Goal: Task Accomplishment & Management: Complete application form

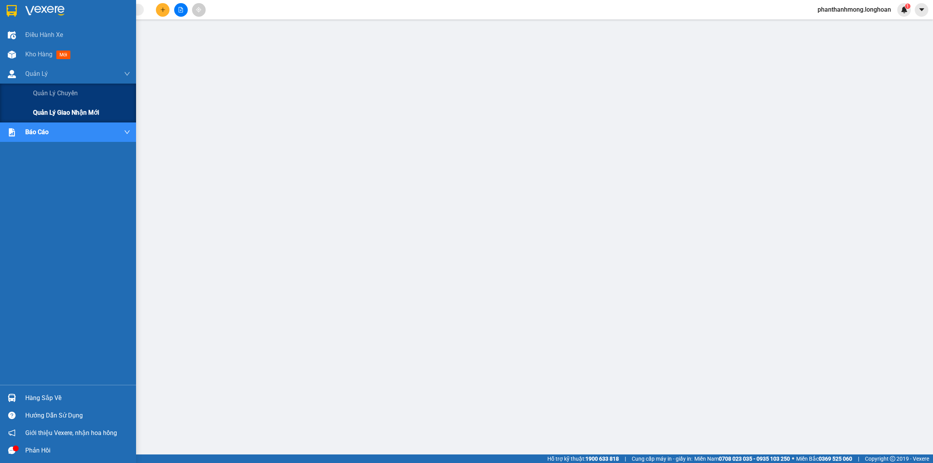
click at [61, 114] on span "Quản lý giao nhận mới" at bounding box center [66, 113] width 66 height 10
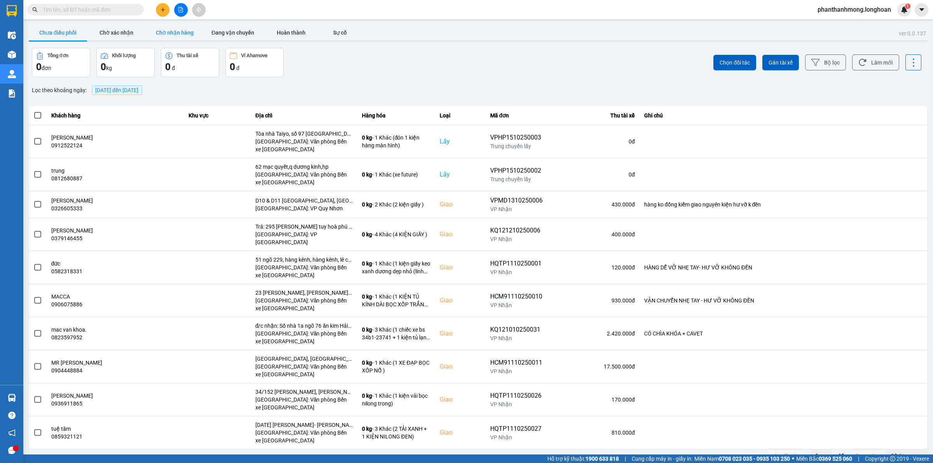
click at [193, 33] on button "Chờ nhận hàng" at bounding box center [174, 33] width 58 height 16
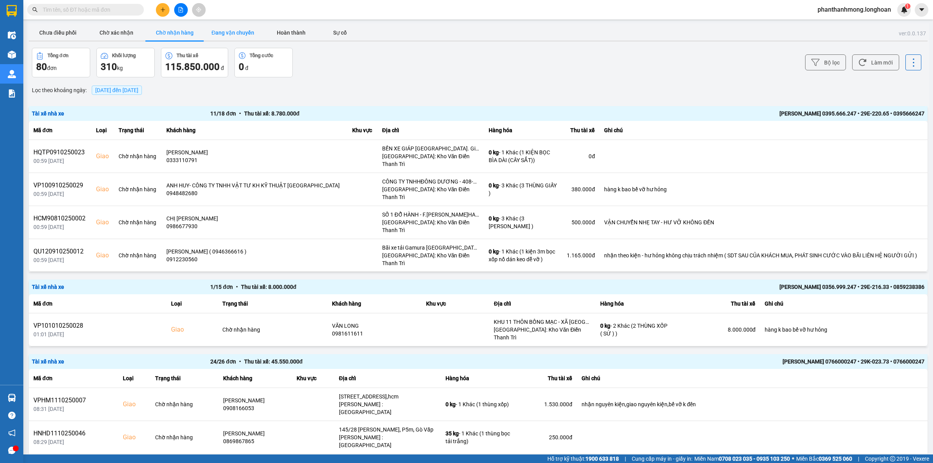
click at [243, 34] on button "Đang vận chuyển" at bounding box center [233, 33] width 58 height 16
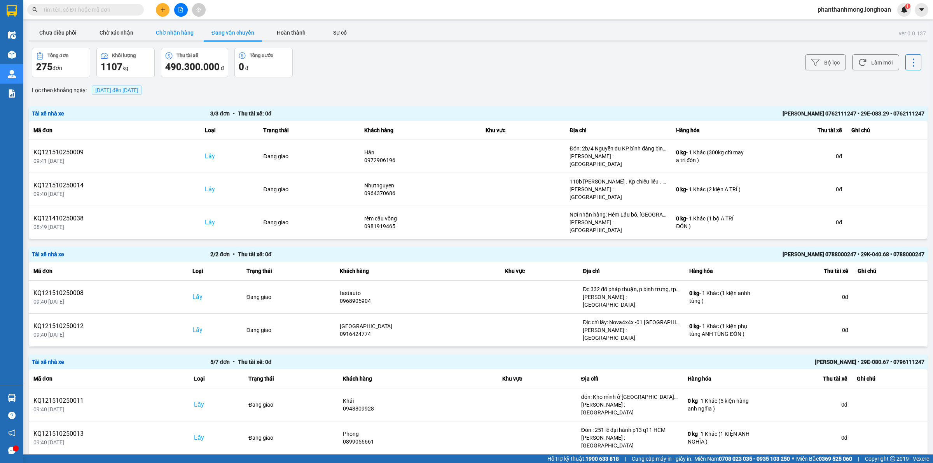
click at [191, 28] on button "Chờ nhận hàng" at bounding box center [174, 33] width 58 height 16
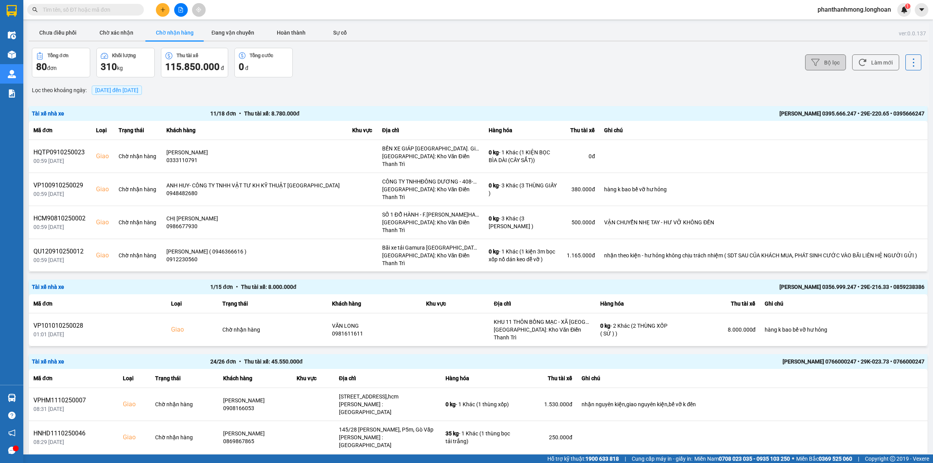
click at [816, 62] on button "Bộ lọc" at bounding box center [825, 62] width 41 height 16
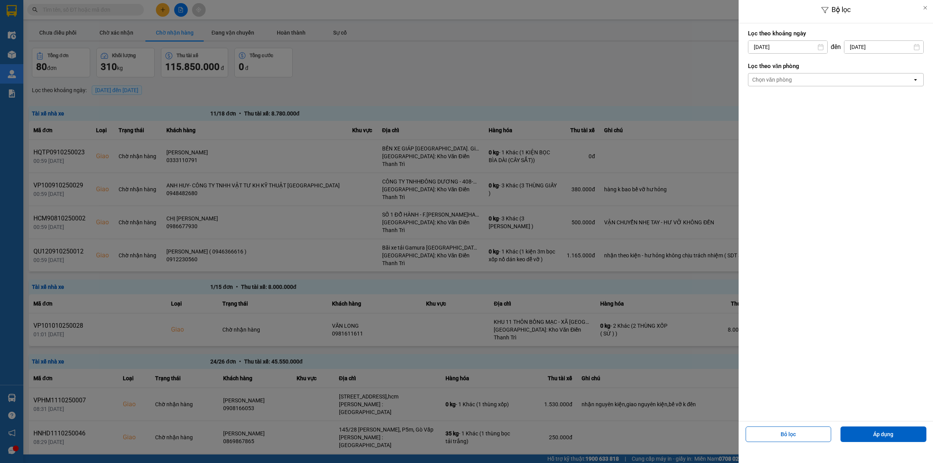
click at [799, 49] on input "[DATE]" at bounding box center [787, 47] width 79 height 12
drag, startPoint x: 753, startPoint y: 137, endPoint x: 764, endPoint y: 124, distance: 16.8
click at [753, 137] on div "13" at bounding box center [752, 137] width 11 height 9
type input "[DATE]"
click at [815, 82] on div "Chọn văn phòng" at bounding box center [830, 79] width 164 height 12
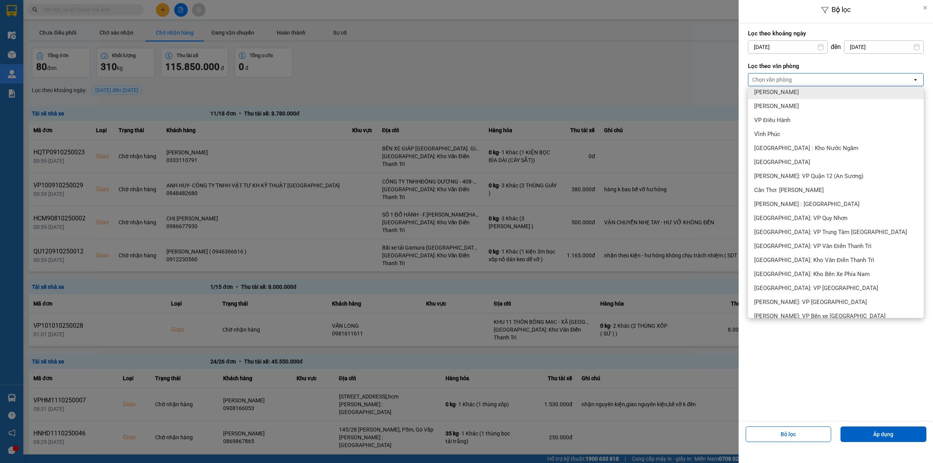
scroll to position [243, 0]
click at [811, 187] on span "Cần Thơ: [PERSON_NAME]" at bounding box center [789, 189] width 70 height 8
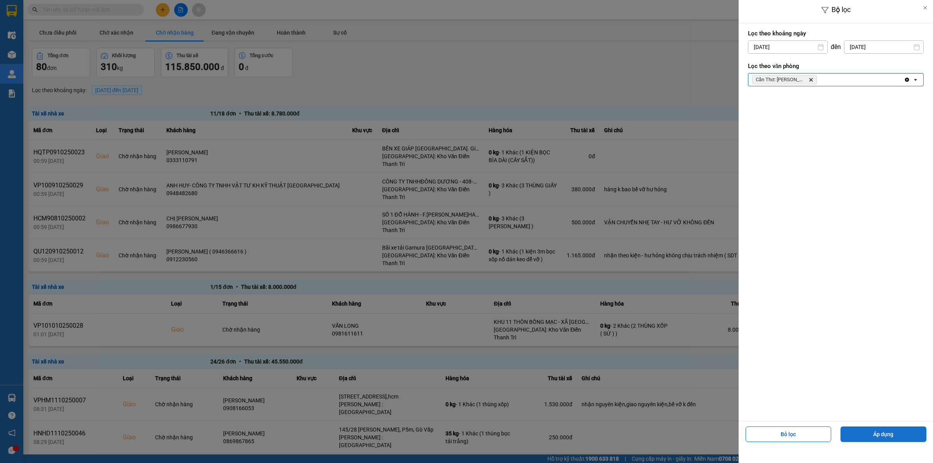
click at [864, 432] on button "Áp dụng" at bounding box center [884, 435] width 86 height 16
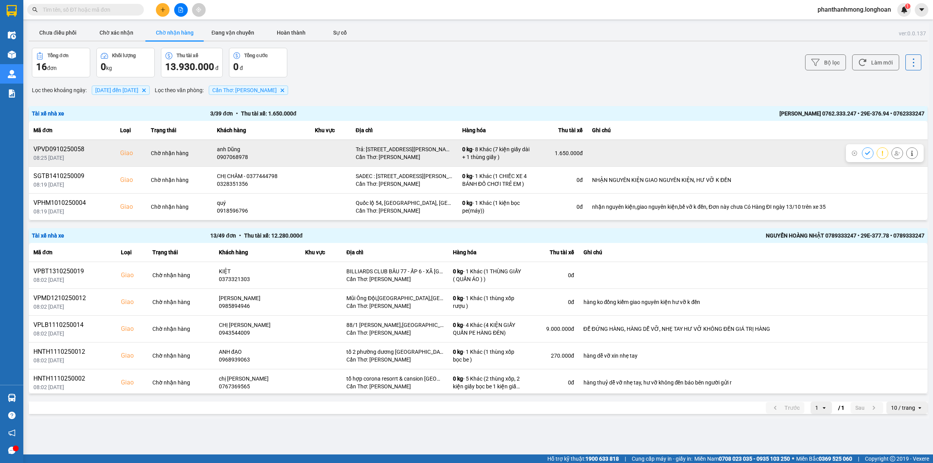
click at [895, 152] on icon at bounding box center [897, 152] width 5 height 5
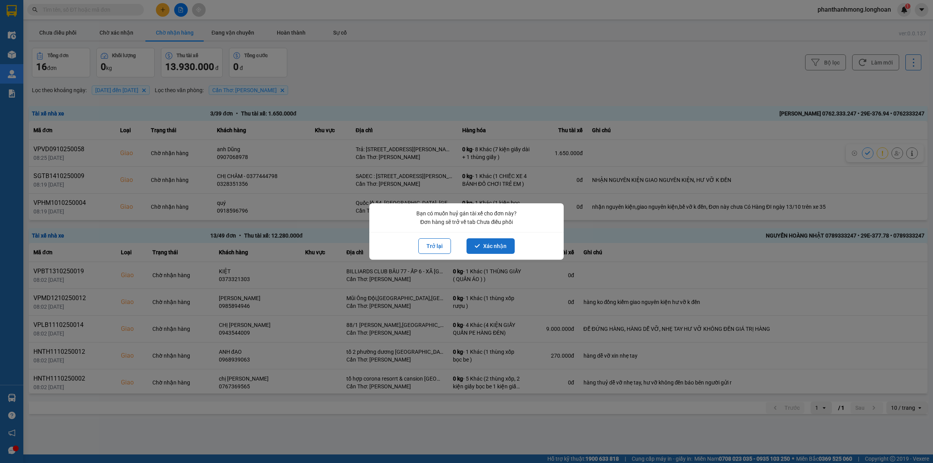
click at [502, 243] on button "Xác nhận" at bounding box center [491, 246] width 48 height 16
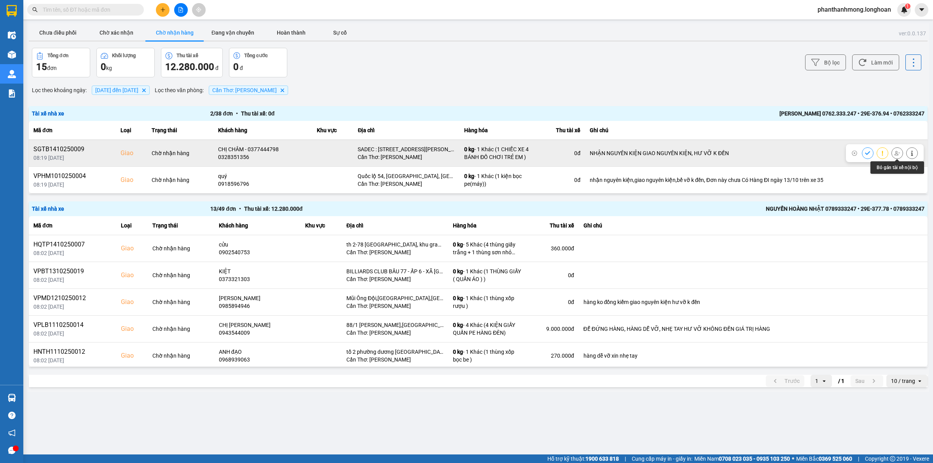
click at [892, 154] on button at bounding box center [897, 153] width 11 height 14
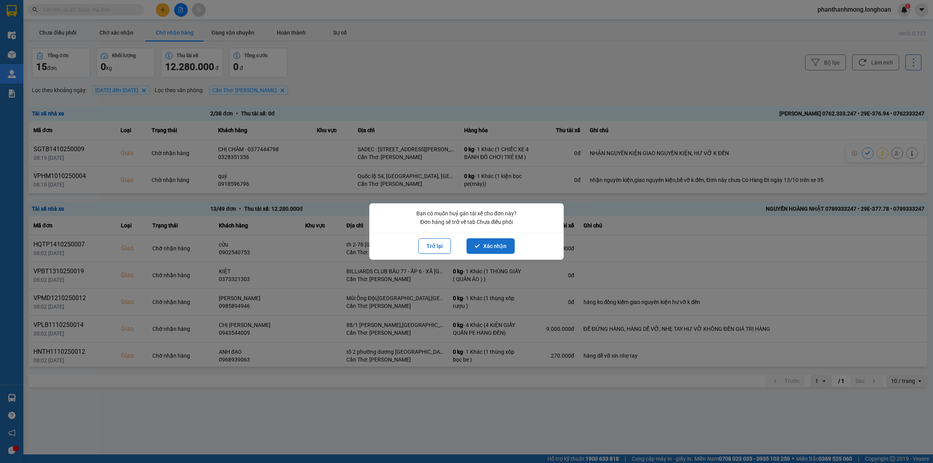
click at [478, 243] on button "Xác nhận" at bounding box center [491, 246] width 48 height 16
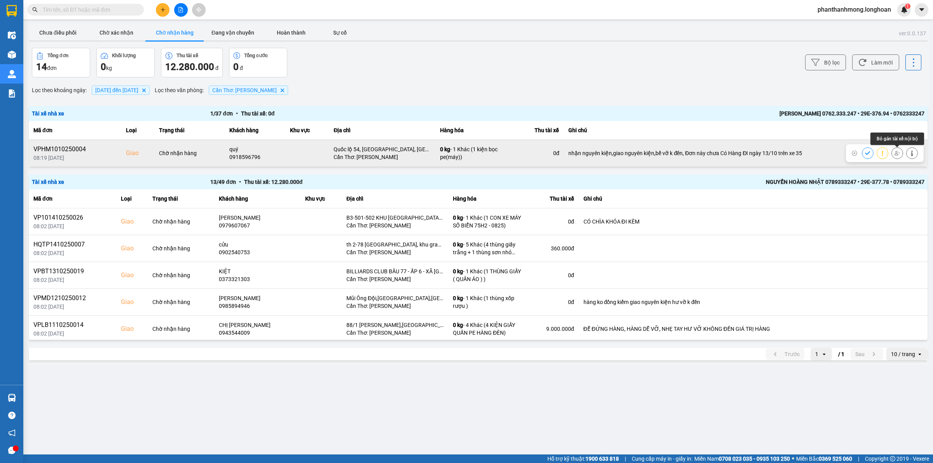
click at [895, 152] on icon at bounding box center [897, 152] width 5 height 5
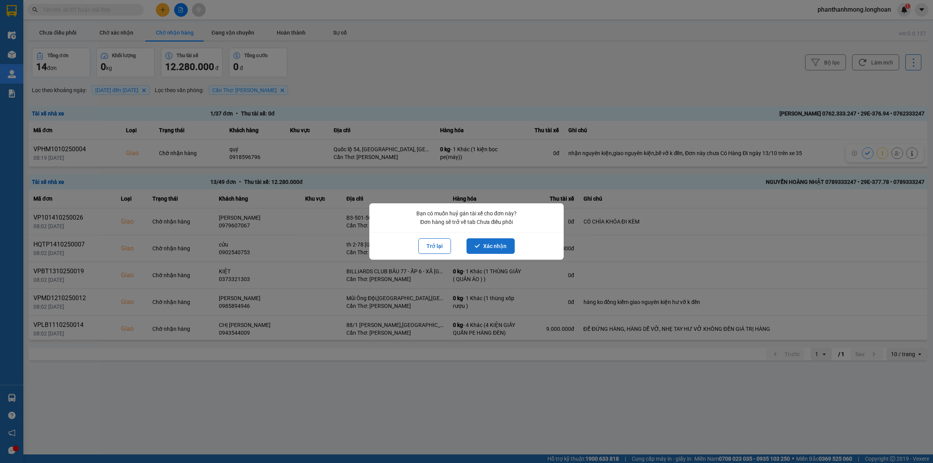
click at [502, 242] on button "Xác nhận" at bounding box center [491, 246] width 48 height 16
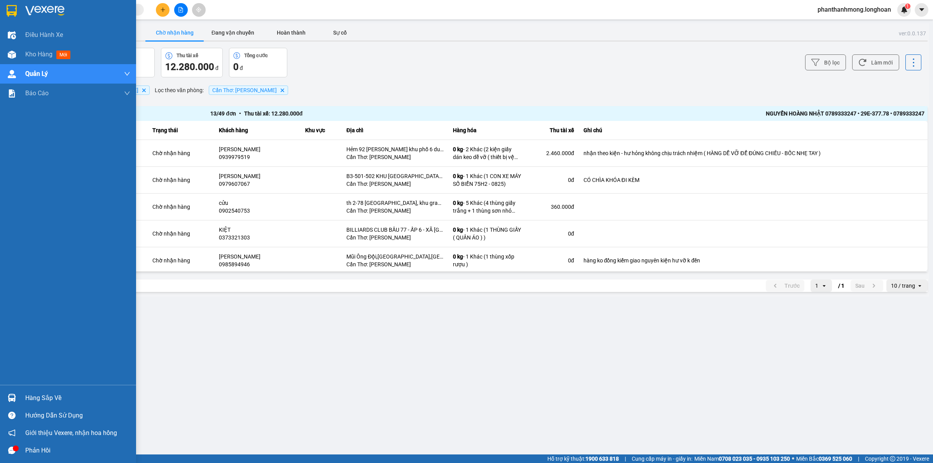
click at [8, 10] on img at bounding box center [12, 11] width 10 height 12
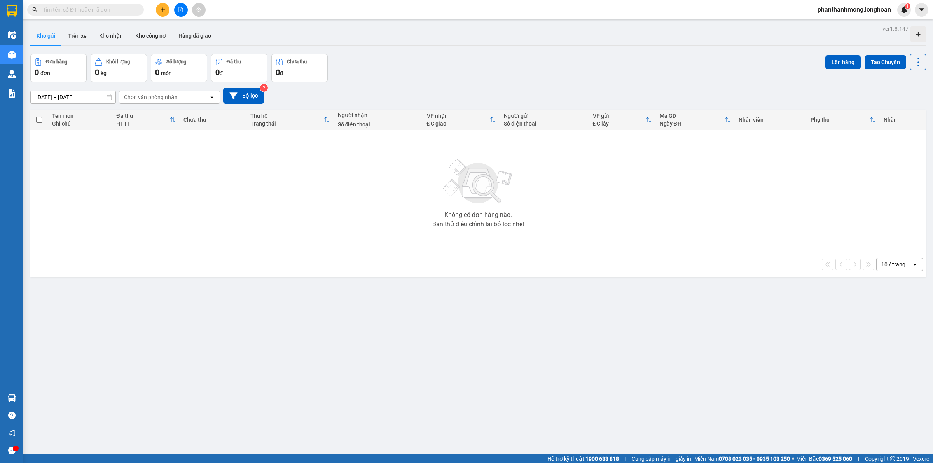
click at [61, 12] on input "text" at bounding box center [89, 9] width 92 height 9
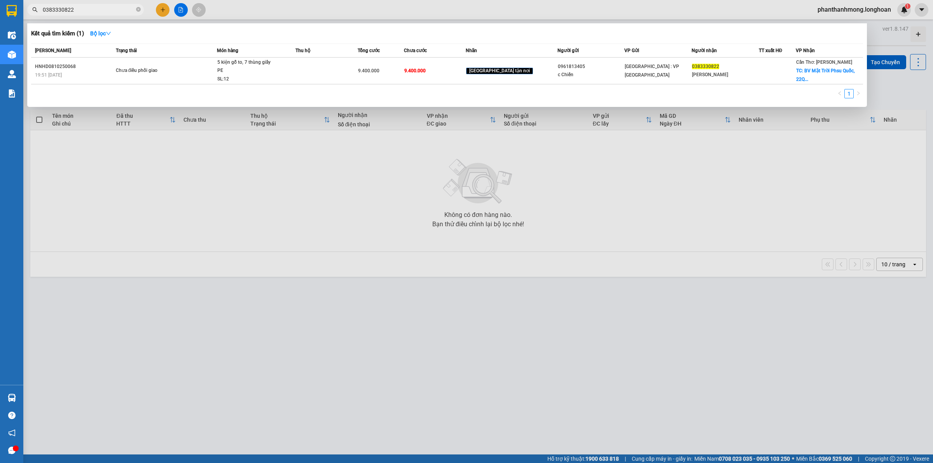
type input "0383330822"
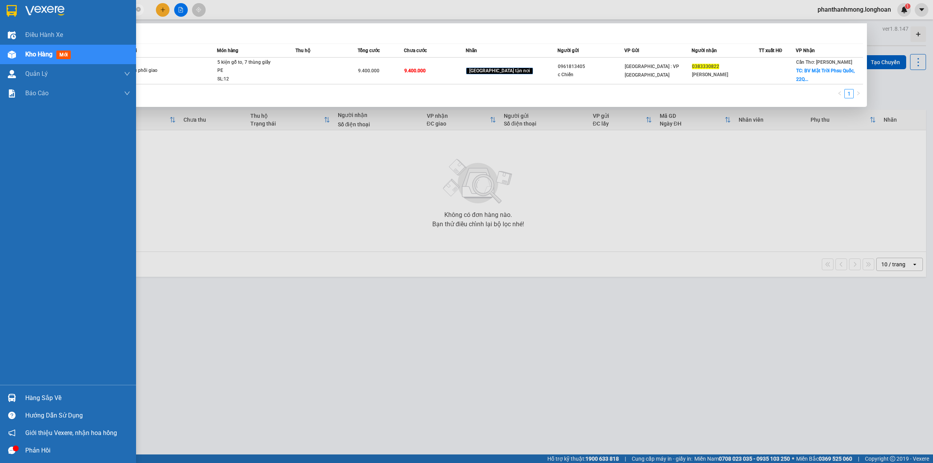
drag, startPoint x: 14, startPoint y: 11, endPoint x: 266, endPoint y: 175, distance: 300.7
click at [14, 11] on img at bounding box center [12, 11] width 10 height 12
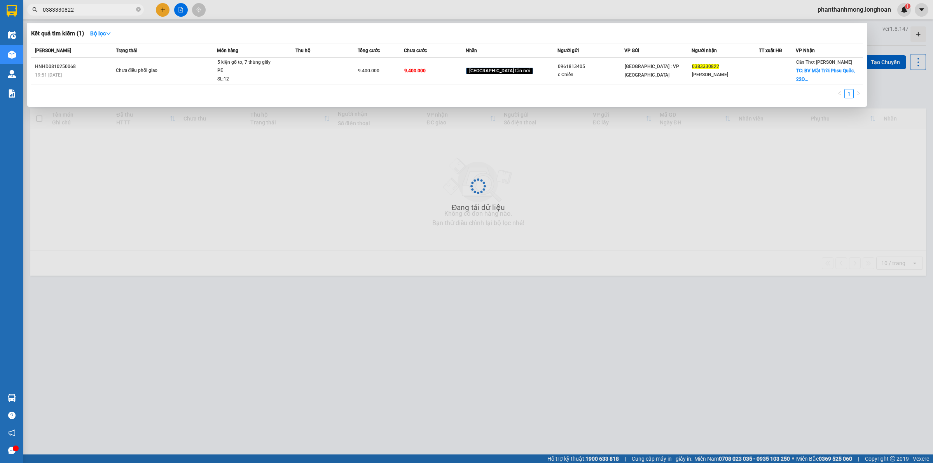
click at [133, 12] on input "0383330822" at bounding box center [89, 9] width 92 height 9
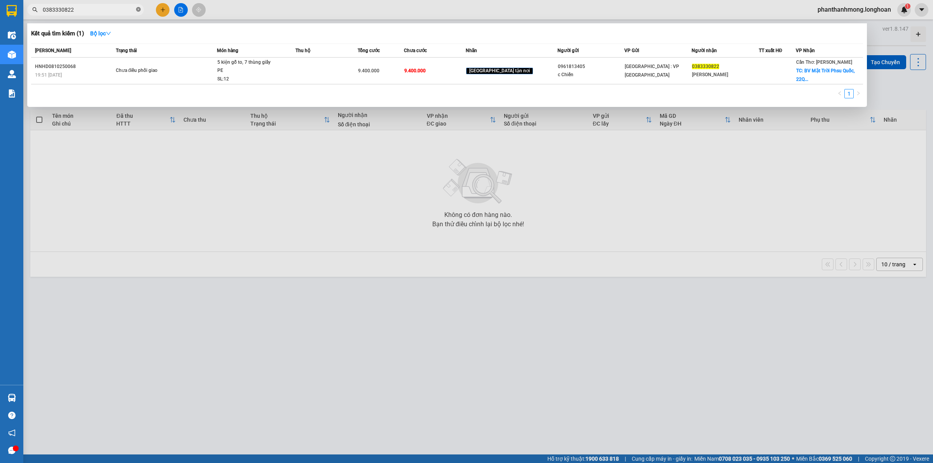
click at [139, 11] on icon "close-circle" at bounding box center [138, 9] width 5 height 5
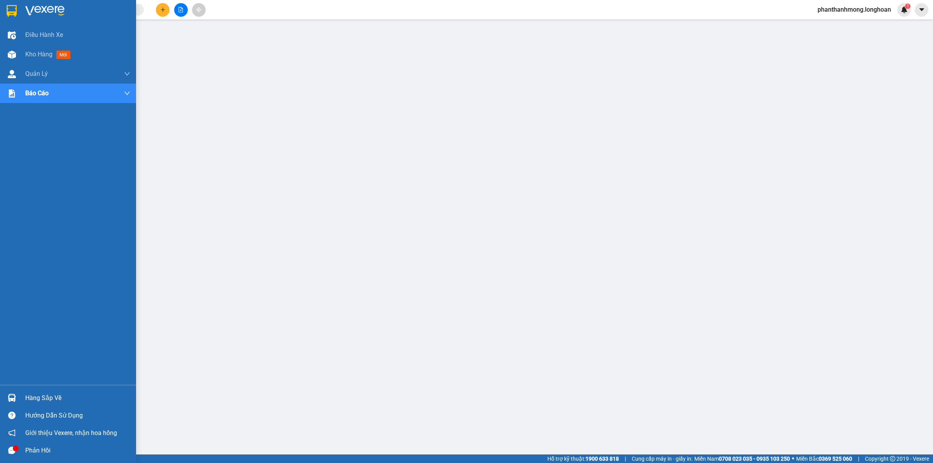
click at [14, 5] on img at bounding box center [12, 11] width 10 height 12
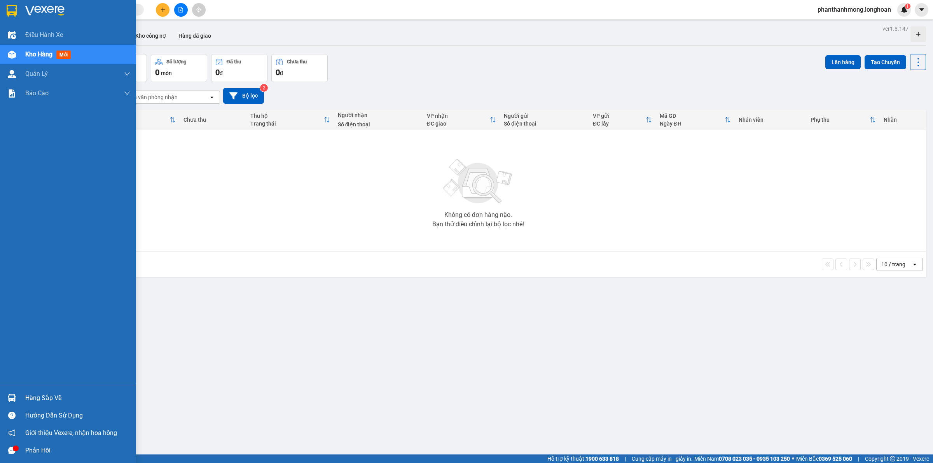
click at [16, 6] on img at bounding box center [12, 11] width 10 height 12
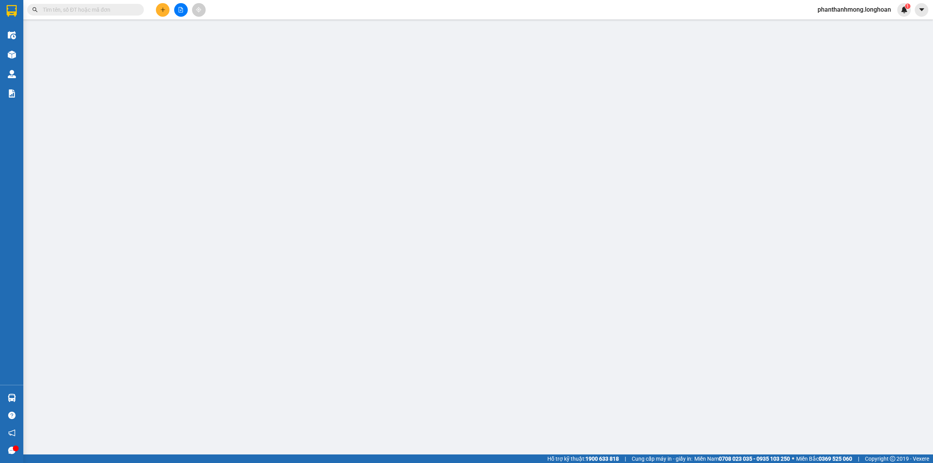
click at [84, 10] on input "text" at bounding box center [89, 9] width 92 height 9
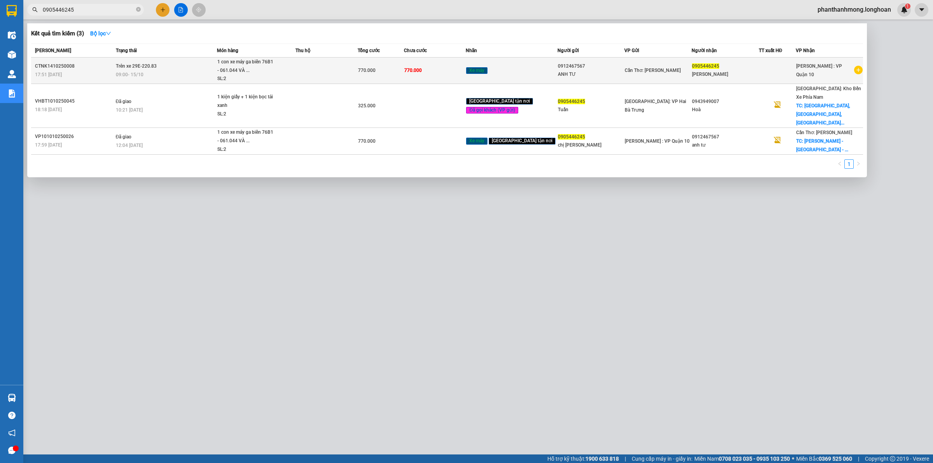
type input "0905446245"
click at [246, 72] on div "1 con xe máy ga biển 76B1 - 061.044 VÀ ..." at bounding box center [246, 66] width 58 height 17
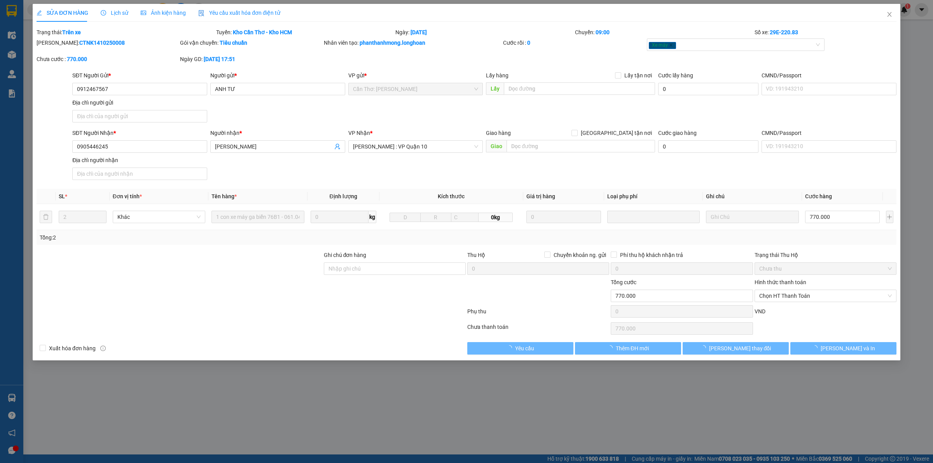
type input "0912467567"
type input "ANH TƯ"
type input "0905446245"
type input "CHỊ THANH"
type input "0"
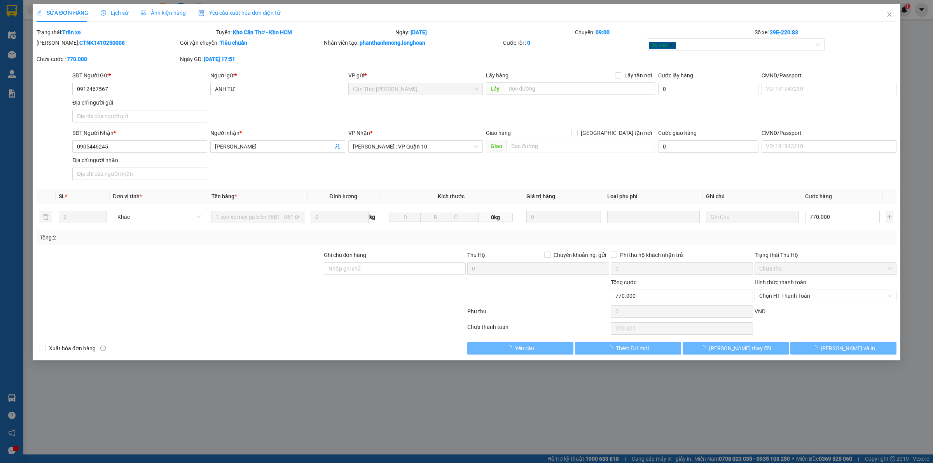
type input "770.000"
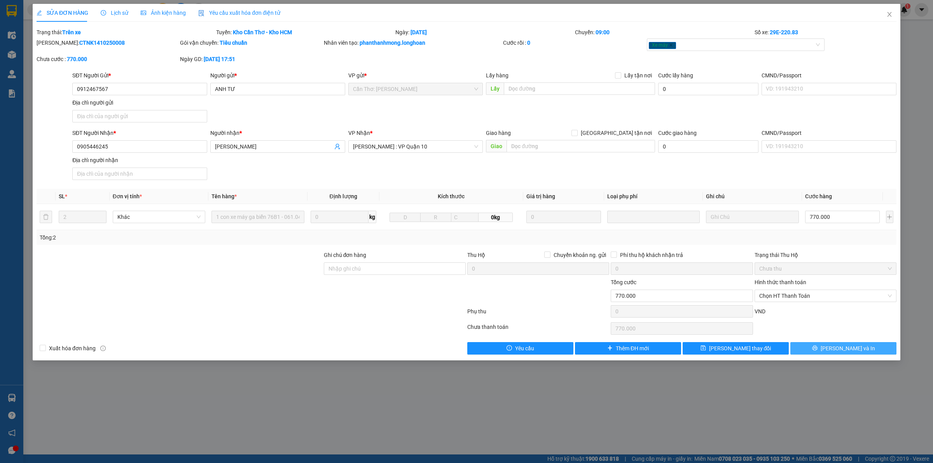
click at [842, 349] on span "Lưu và In" at bounding box center [848, 348] width 54 height 9
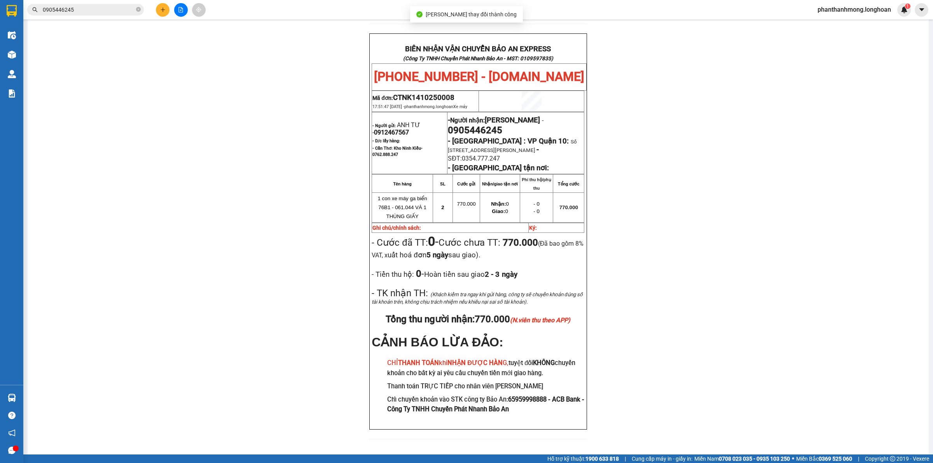
scroll to position [341, 0]
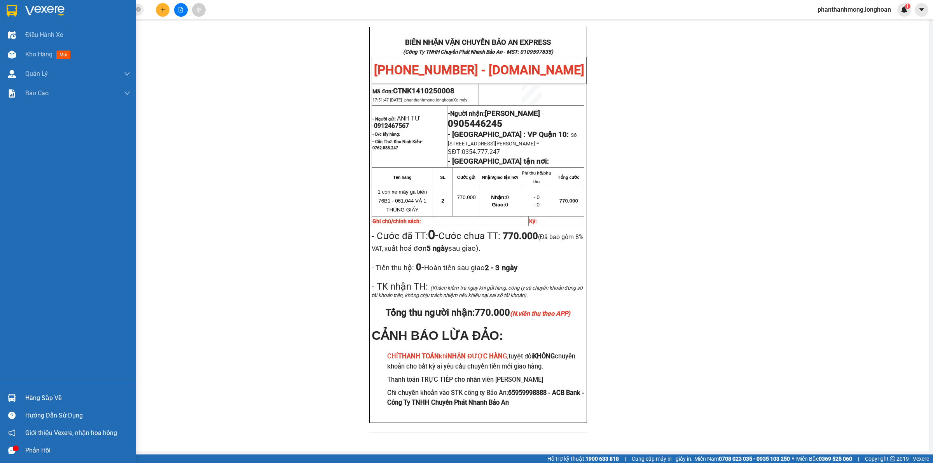
drag, startPoint x: 2, startPoint y: 8, endPoint x: 63, endPoint y: 0, distance: 61.2
click at [2, 8] on div at bounding box center [68, 12] width 136 height 25
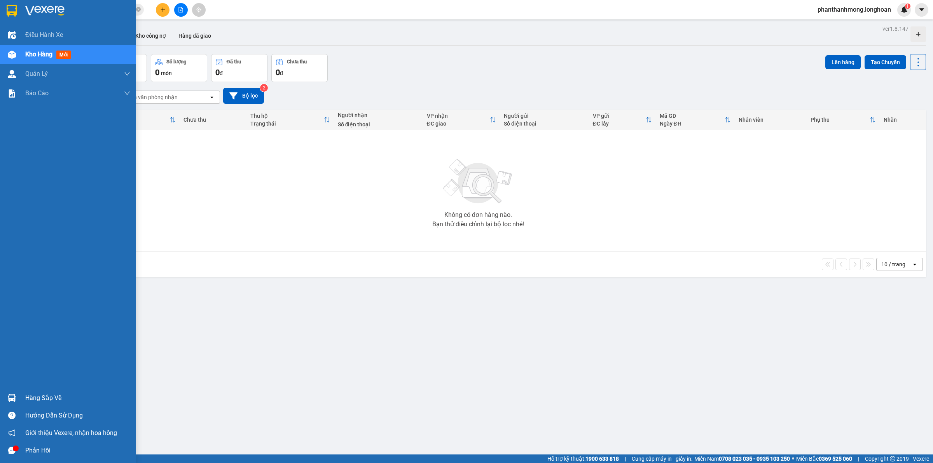
drag, startPoint x: 7, startPoint y: 12, endPoint x: 195, endPoint y: 20, distance: 188.0
click at [7, 12] on img at bounding box center [12, 11] width 10 height 12
